Goal: Find specific page/section: Find specific page/section

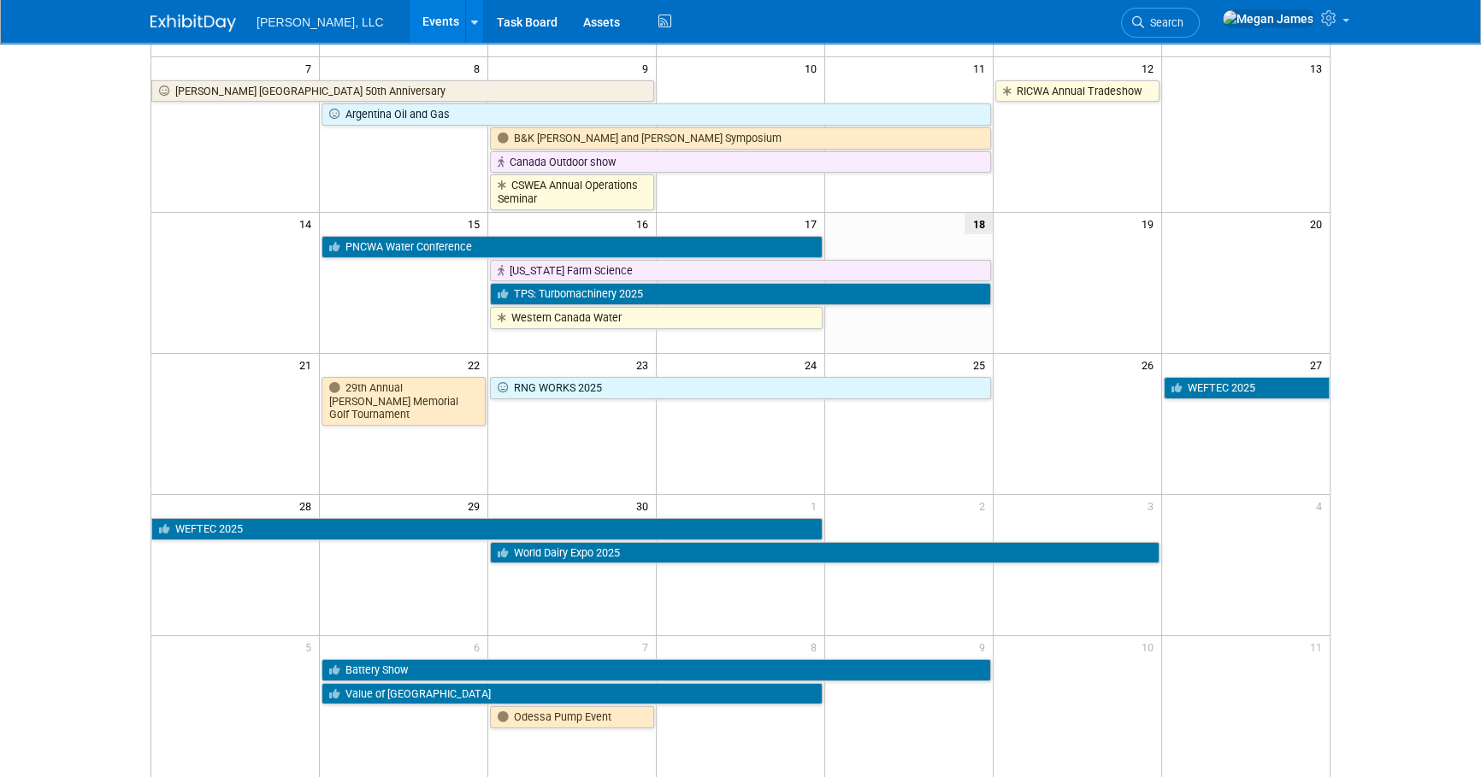
scroll to position [388, 0]
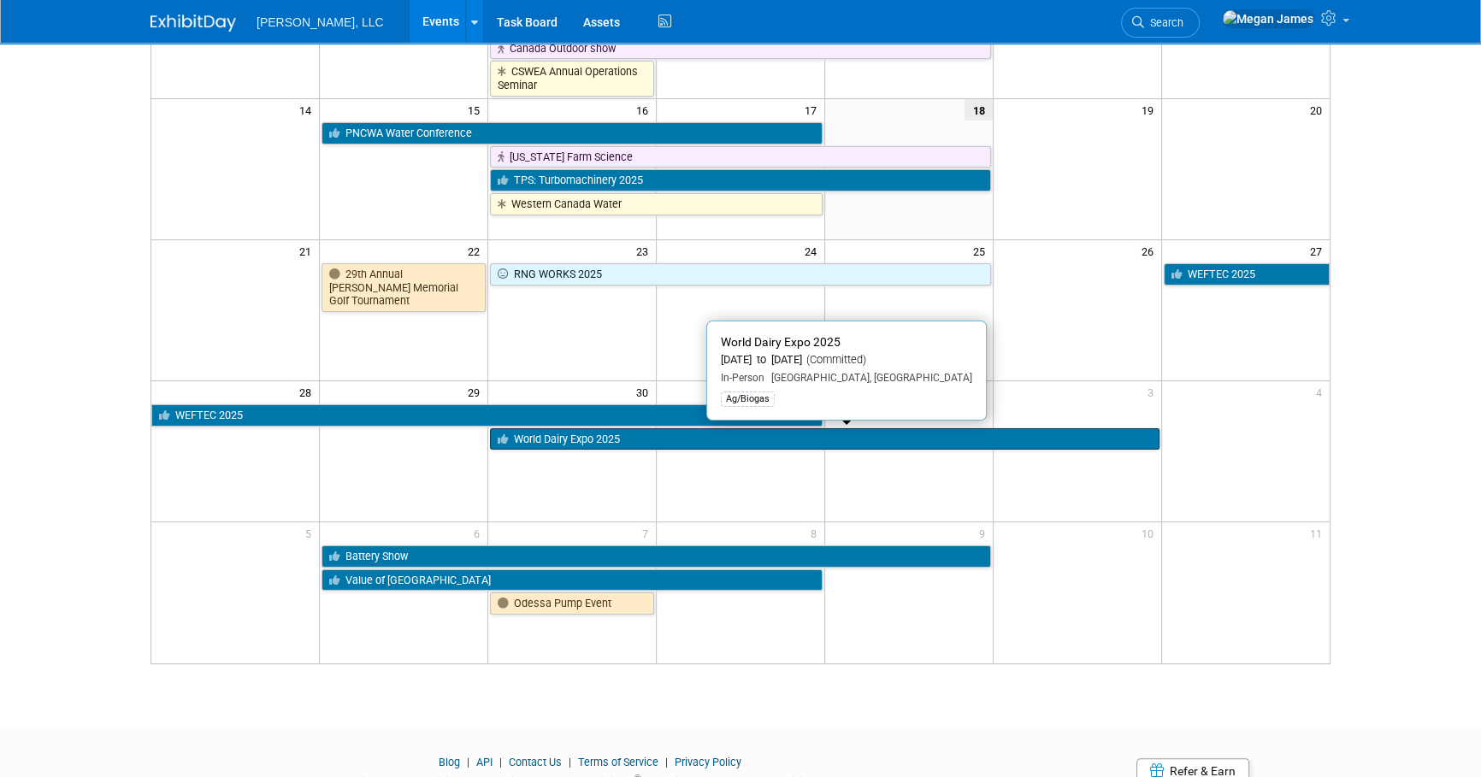
click at [545, 438] on link "World Dairy Expo 2025" at bounding box center [824, 439] width 669 height 22
click at [0, 0] on div at bounding box center [0, 0] width 0 height 0
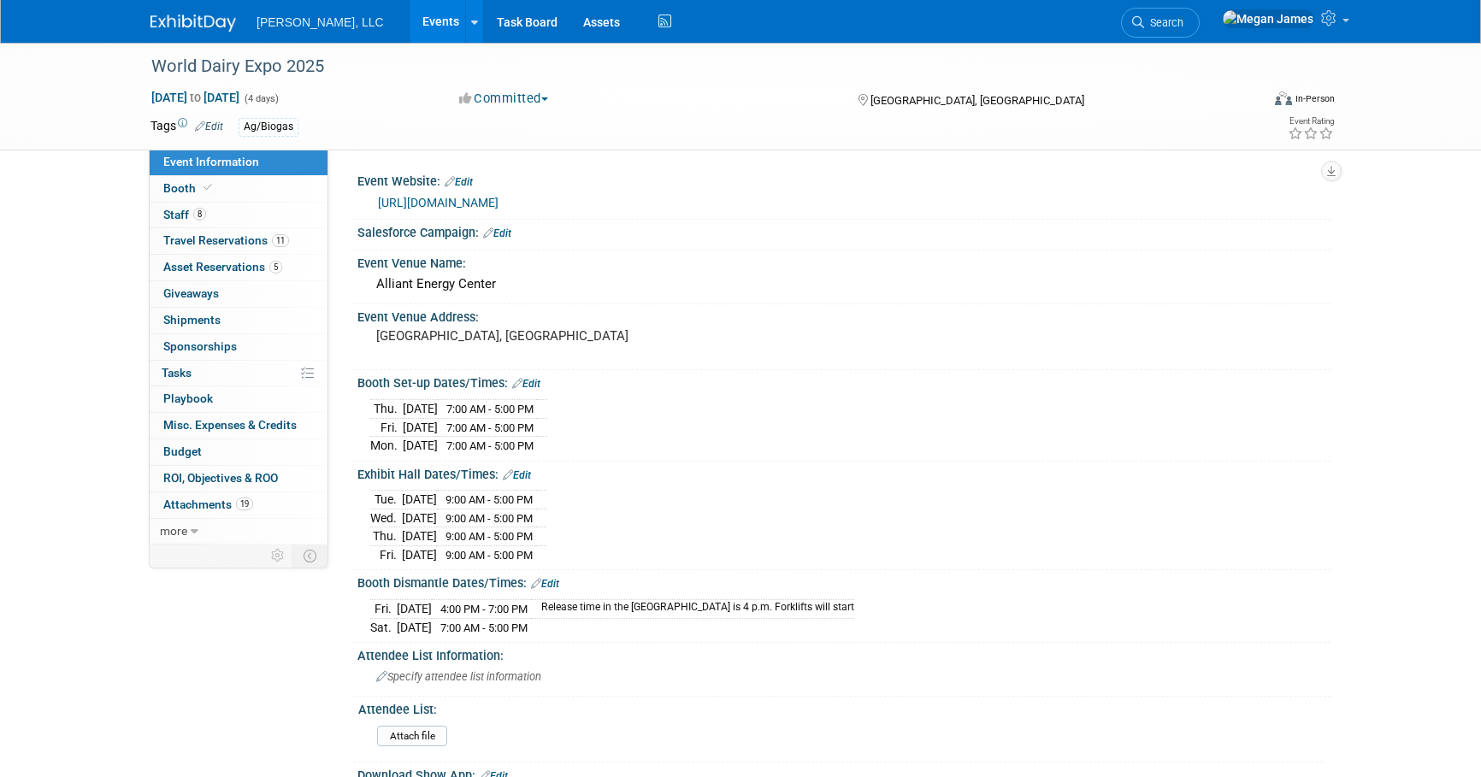
select select "Ag/Biogas"
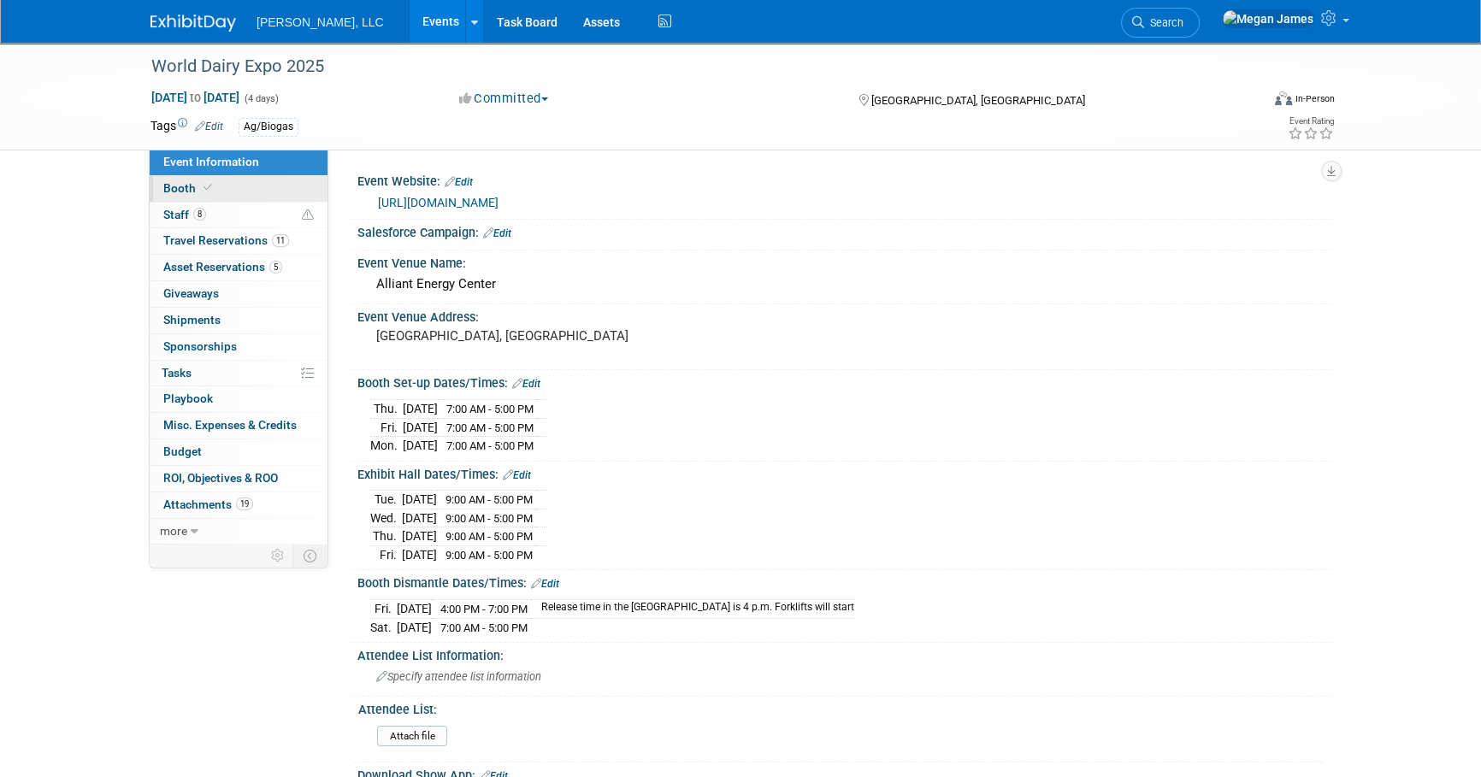
click at [297, 191] on link "Booth" at bounding box center [239, 189] width 178 height 26
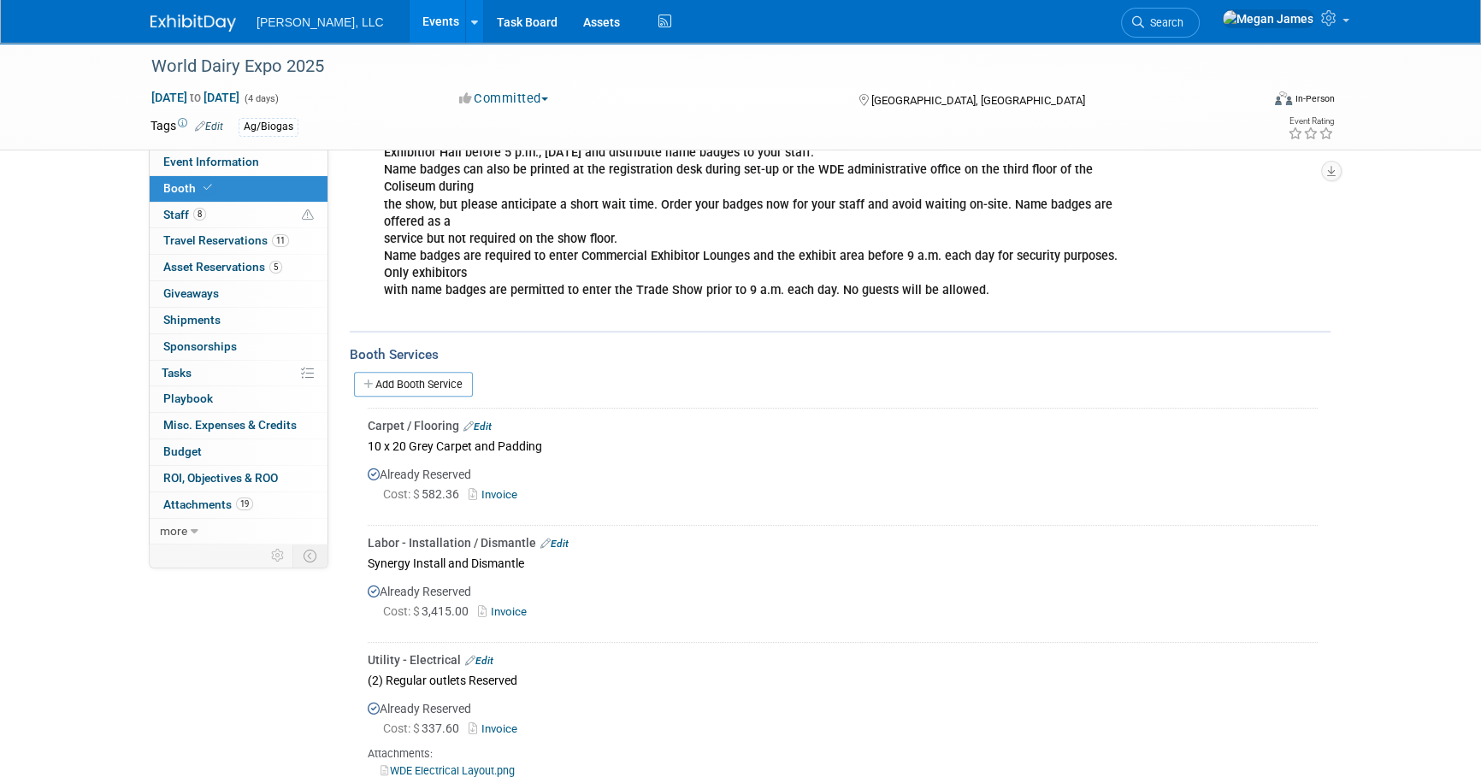
scroll to position [544, 0]
